Goal: Register for event/course

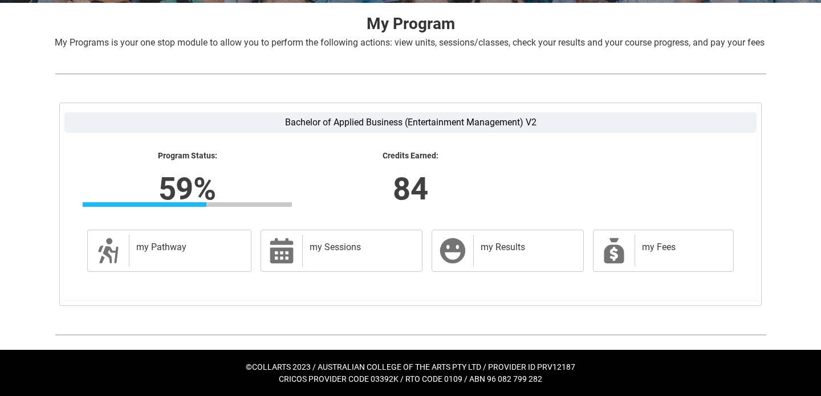
scroll to position [238, 0]
click at [206, 262] on div "my Pathway" at bounding box center [187, 251] width 117 height 32
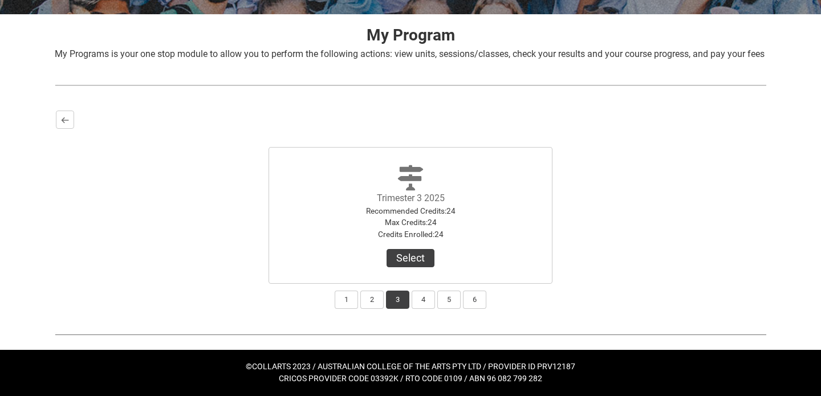
scroll to position [226, 0]
click at [370, 301] on button "2" at bounding box center [371, 300] width 23 height 18
click at [346, 301] on button "1" at bounding box center [346, 300] width 23 height 18
click at [371, 301] on button "2" at bounding box center [371, 300] width 23 height 18
click at [396, 300] on button "3" at bounding box center [397, 300] width 23 height 18
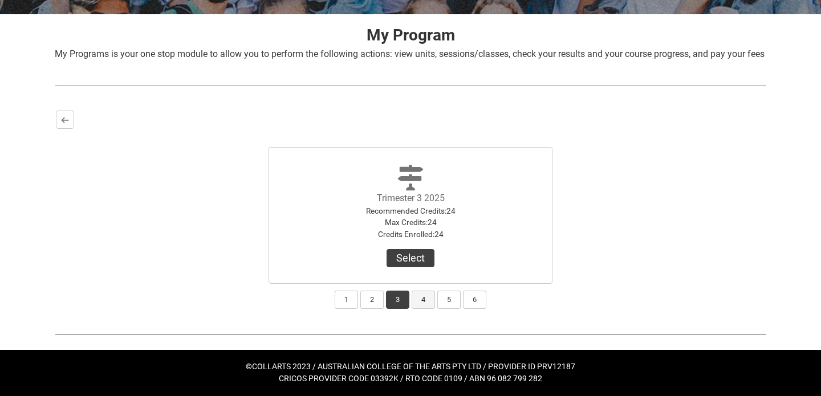
click at [416, 304] on button "4" at bounding box center [422, 300] width 23 height 18
click at [392, 302] on button "3" at bounding box center [397, 300] width 23 height 18
click at [417, 305] on button "4" at bounding box center [422, 300] width 23 height 18
click at [422, 295] on button "4" at bounding box center [422, 300] width 23 height 18
click at [396, 300] on button "3" at bounding box center [397, 300] width 23 height 18
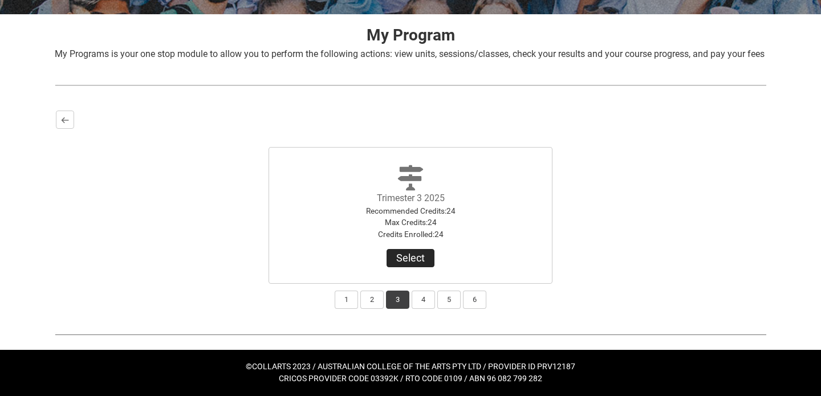
click at [418, 259] on button "Select" at bounding box center [410, 258] width 48 height 18
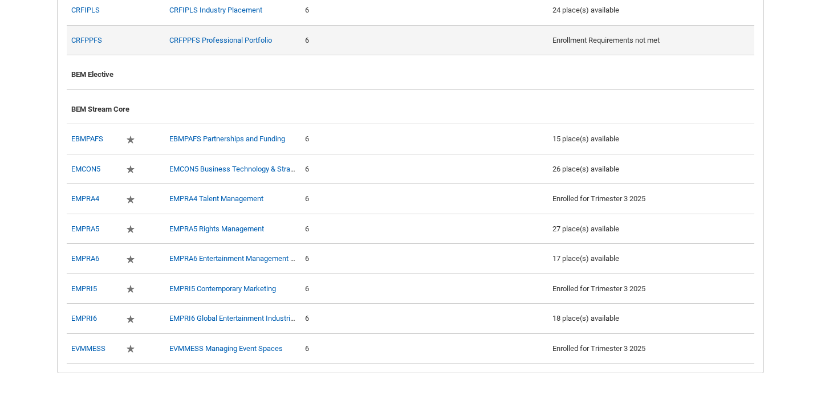
scroll to position [523, 0]
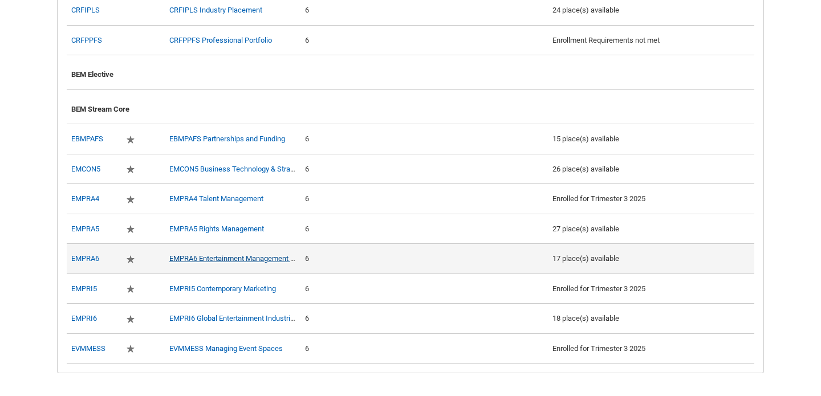
click at [229, 263] on link "EMPRA6 Entertainment Management Capstone Project" at bounding box center [257, 258] width 176 height 9
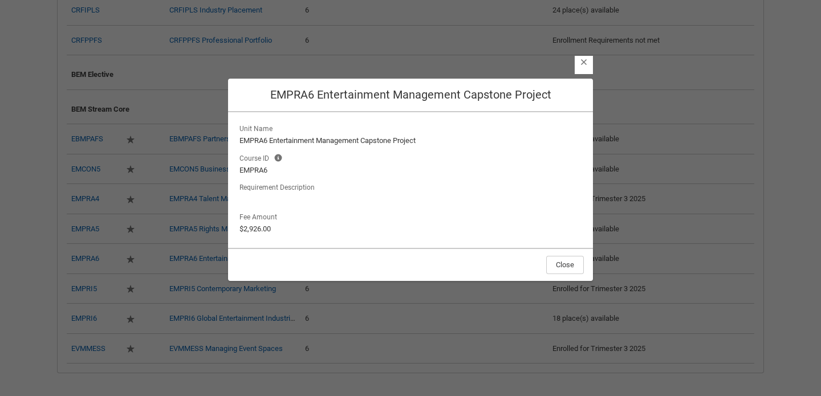
click at [256, 317] on div "Close EMPRA6 Entertainment Management Capstone Project Unit Name EMPRA6 Enterta…" at bounding box center [410, 189] width 365 height 396
click at [554, 262] on button "Close" at bounding box center [565, 265] width 38 height 18
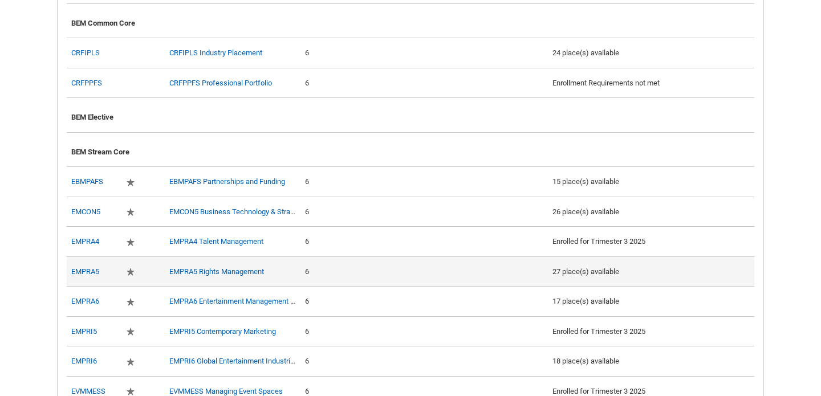
scroll to position [462, 0]
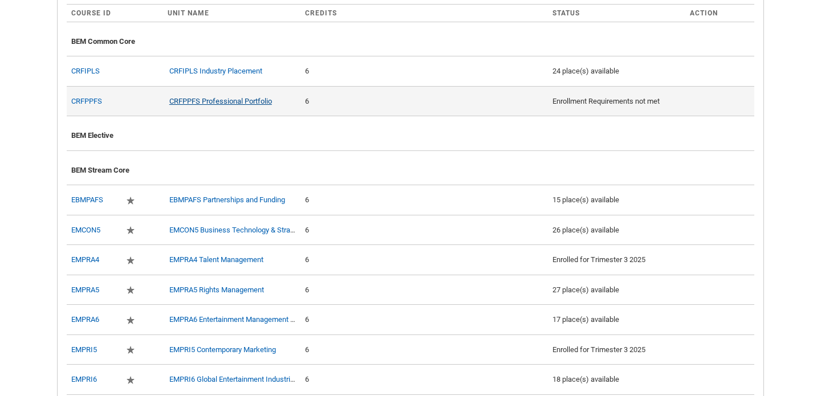
click at [222, 105] on link "CRFPPFS Professional Portfolio" at bounding box center [220, 101] width 103 height 9
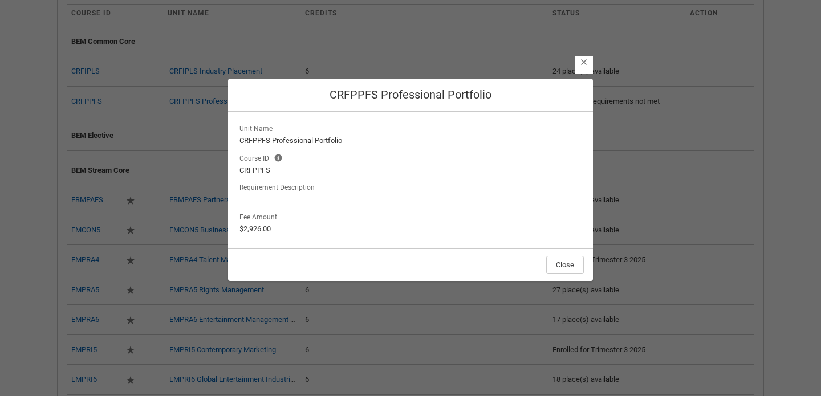
click at [168, 160] on section "Close CRFPPFS Professional Portfolio Unit Name CRFPPFS Professional Portfolio C…" at bounding box center [410, 189] width 821 height 396
click at [570, 277] on footer "Close" at bounding box center [410, 264] width 365 height 33
click at [568, 260] on button "Close" at bounding box center [565, 265] width 38 height 18
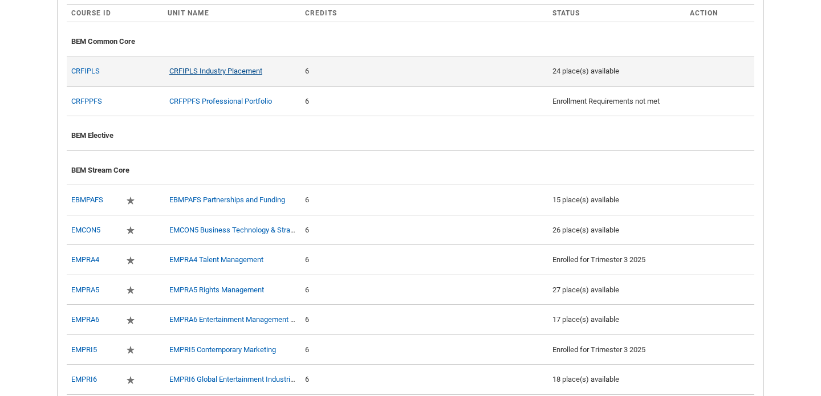
click at [219, 75] on link "CRFIPLS Industry Placement" at bounding box center [215, 71] width 93 height 9
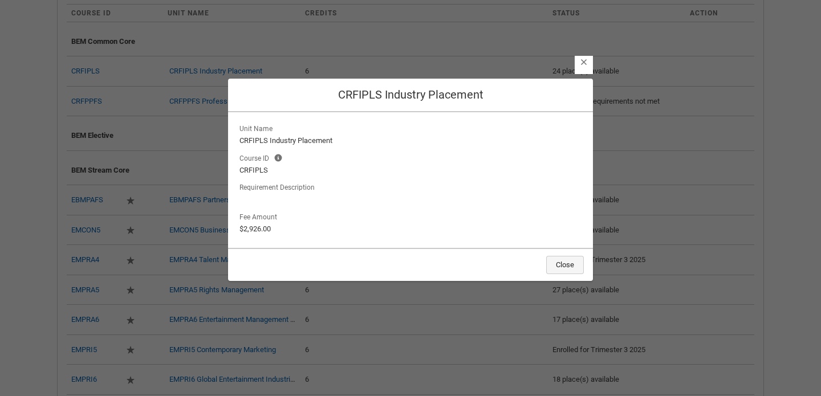
click at [571, 261] on button "Close" at bounding box center [565, 265] width 38 height 18
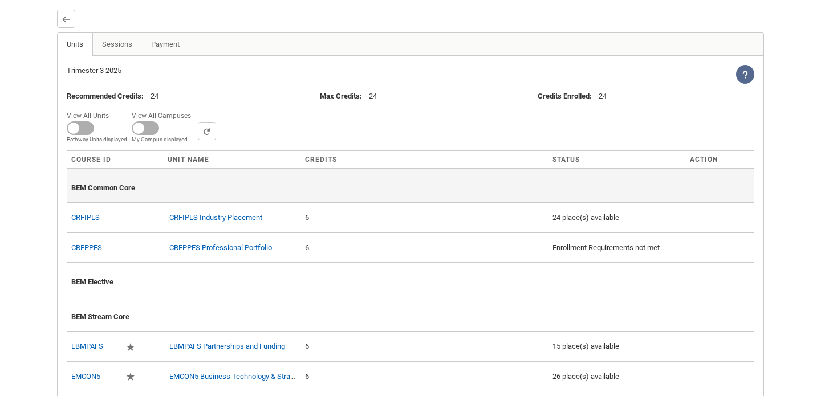
scroll to position [339, 1]
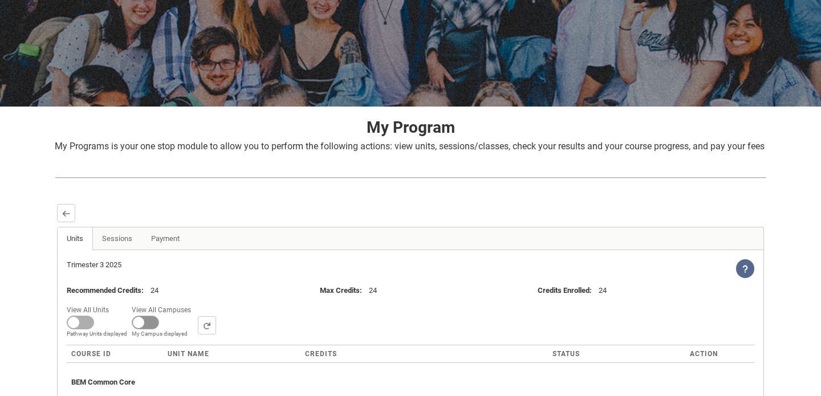
click at [145, 329] on span at bounding box center [145, 323] width 27 height 14
click at [195, 303] on input "View All Campuses Campus filter displayed My Campus displayed" at bounding box center [195, 302] width 1 height 1
checkbox input "true"
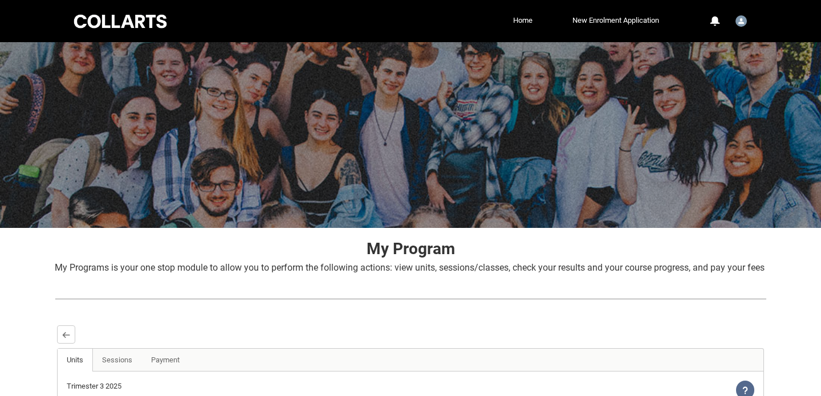
scroll to position [0, 0]
click at [124, 371] on link "Sessions" at bounding box center [117, 360] width 50 height 23
click at [63, 339] on lightning-primitive-icon "button" at bounding box center [66, 335] width 8 height 9
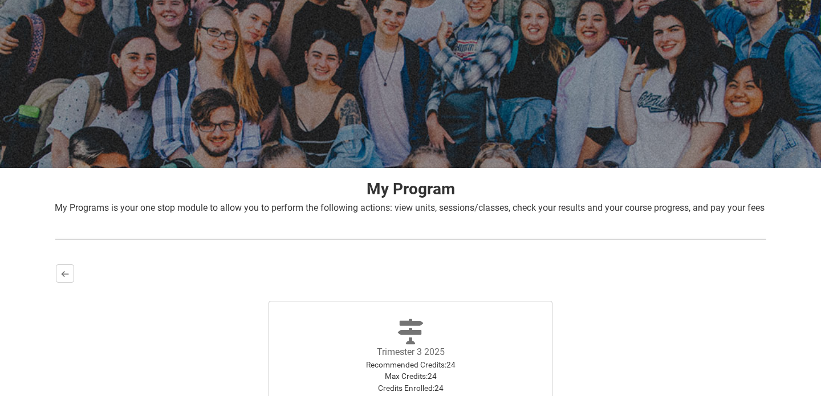
scroll to position [177, 0]
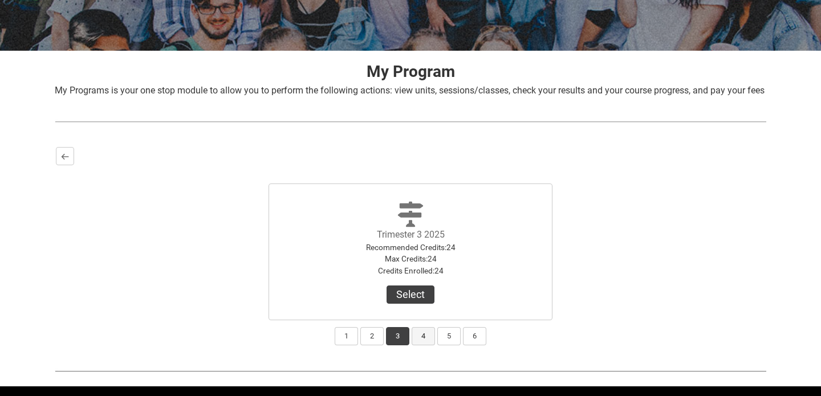
click at [420, 345] on button "4" at bounding box center [422, 336] width 23 height 18
